Goal: Book appointment/travel/reservation

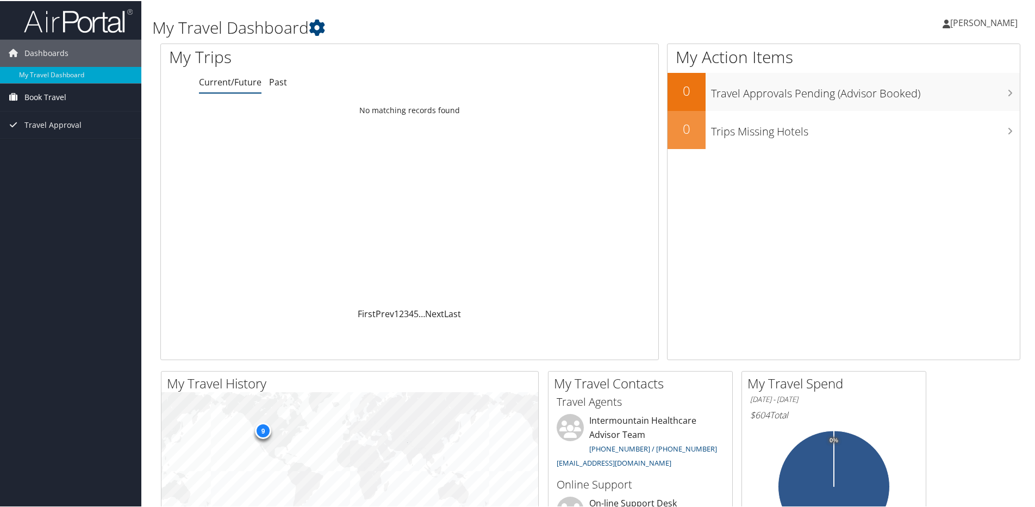
click at [51, 92] on span "Book Travel" at bounding box center [45, 96] width 42 height 27
click at [66, 133] on link "Book/Manage Online Trips" at bounding box center [70, 134] width 141 height 16
